Goal: Task Accomplishment & Management: Manage account settings

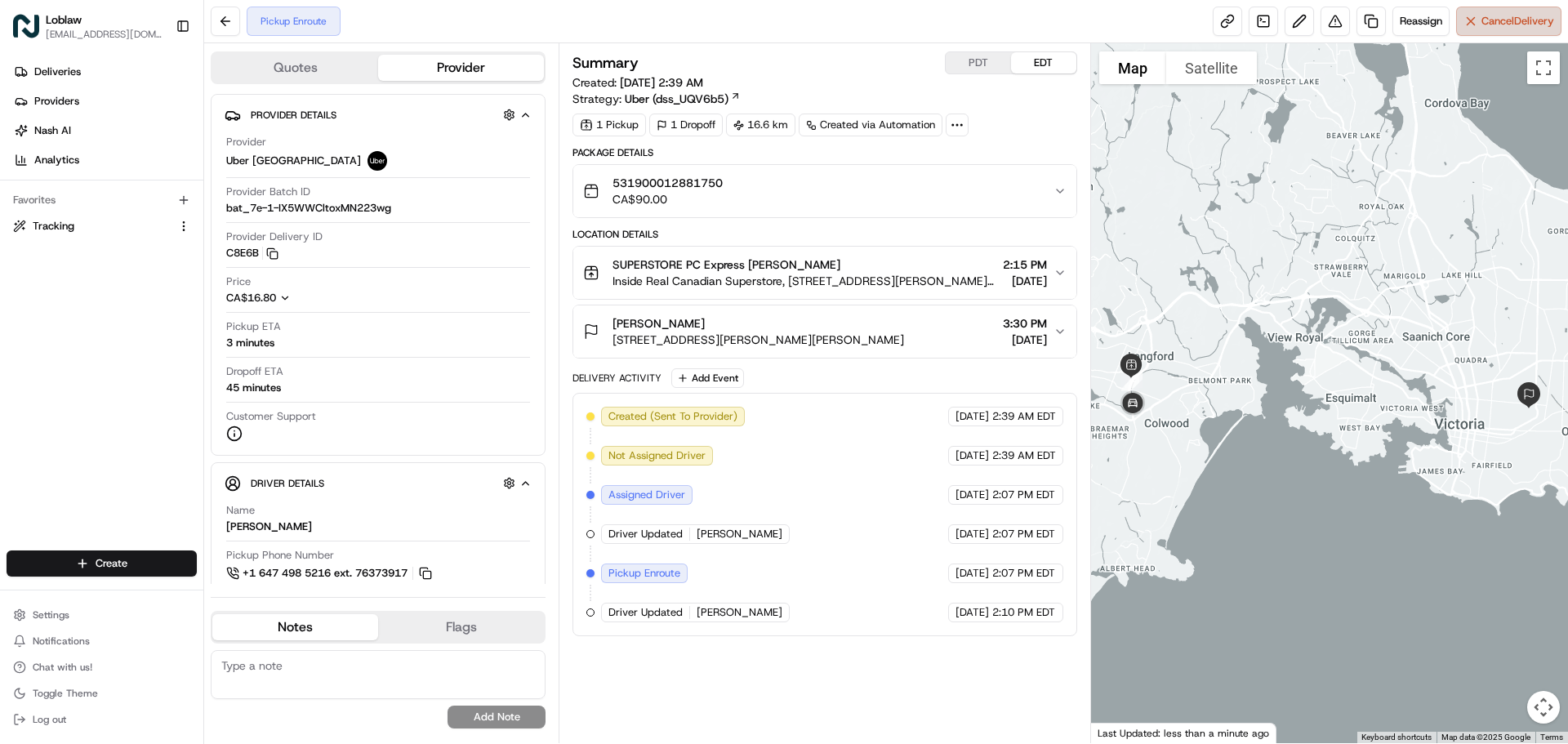
click at [1487, 25] on span "Cancel Delivery" at bounding box center [1517, 21] width 73 height 15
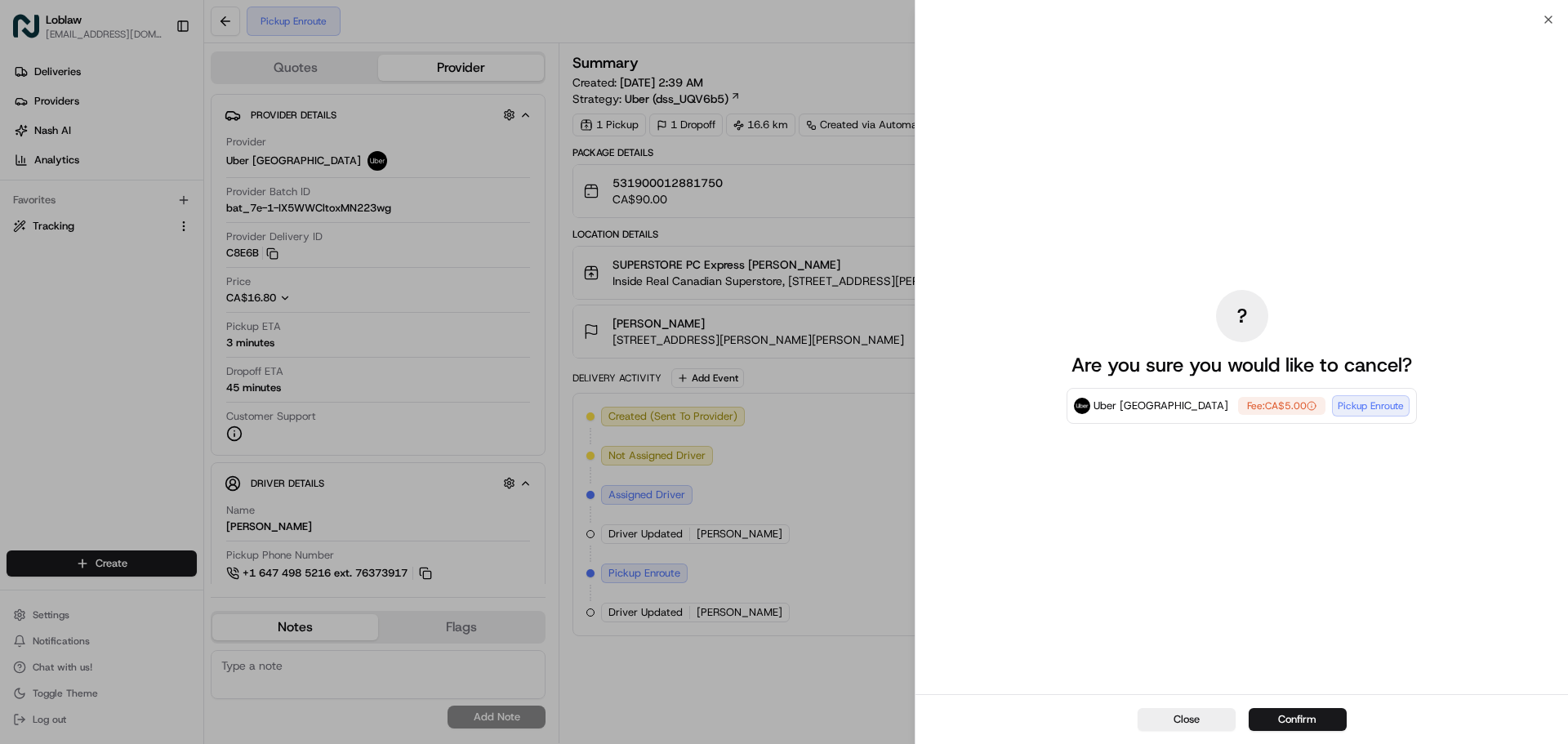
click at [1301, 714] on button "Confirm" at bounding box center [1298, 719] width 98 height 23
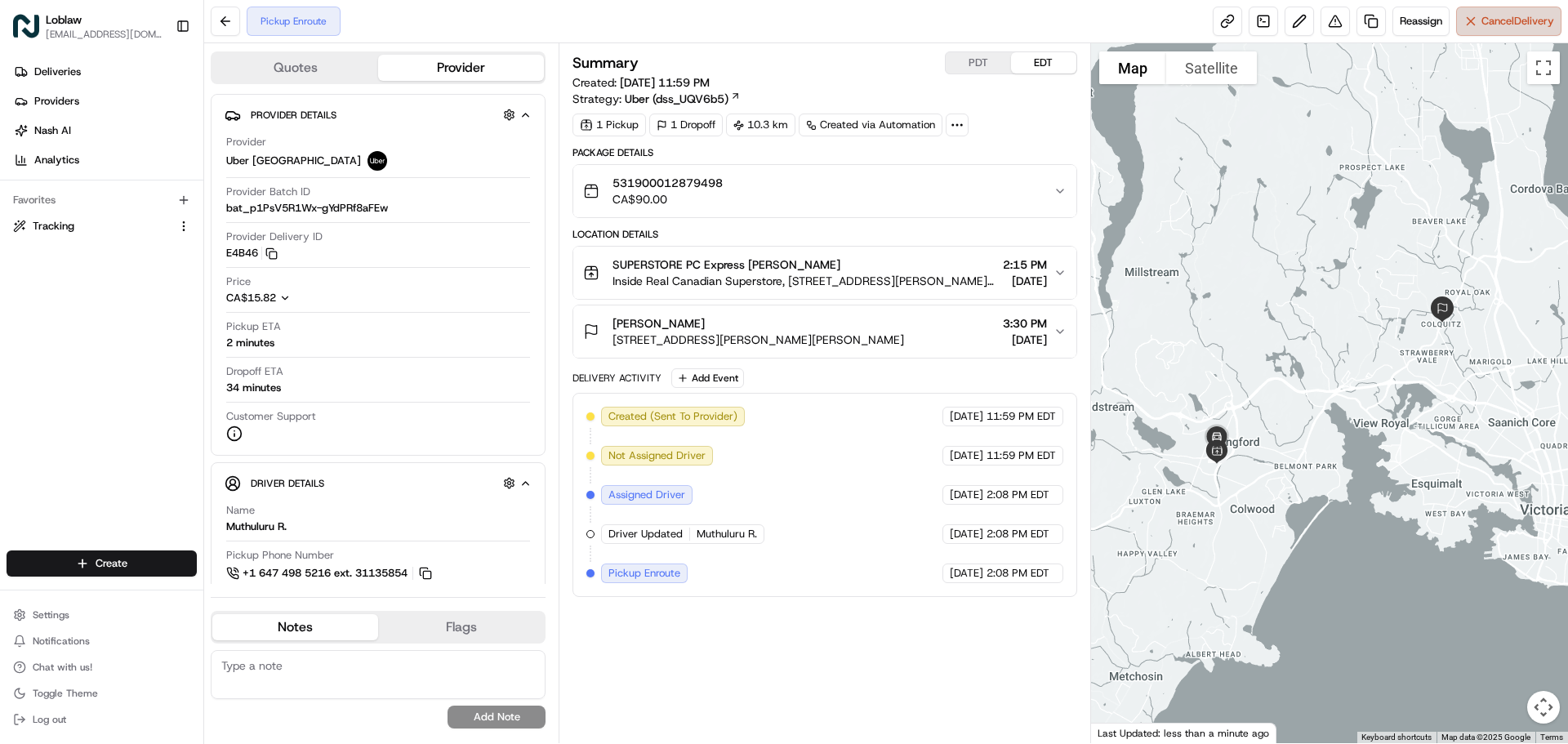
click at [1473, 28] on button "Cancel Delivery" at bounding box center [1509, 21] width 105 height 30
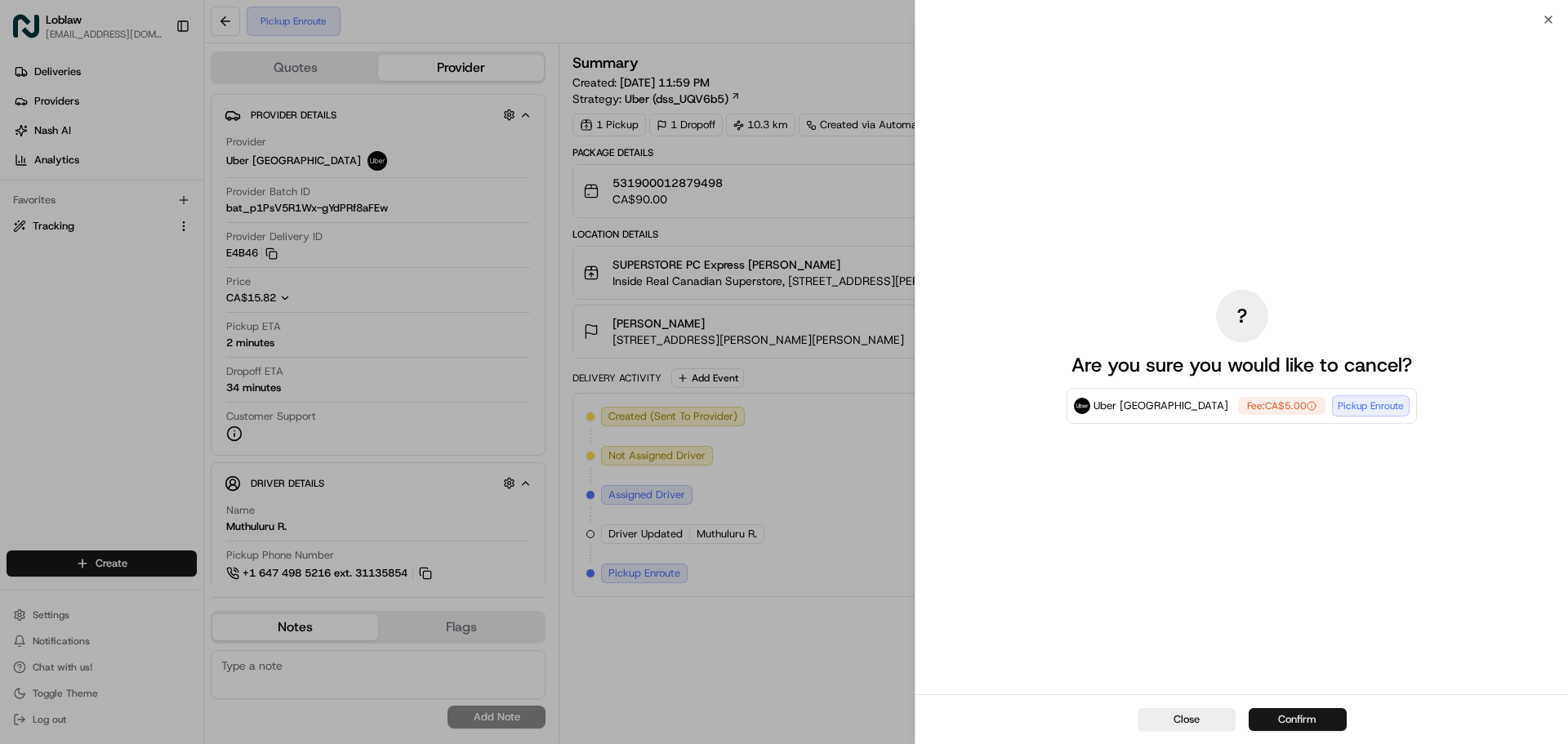
click at [1294, 714] on button "Confirm" at bounding box center [1298, 719] width 98 height 23
